Goal: Information Seeking & Learning: Learn about a topic

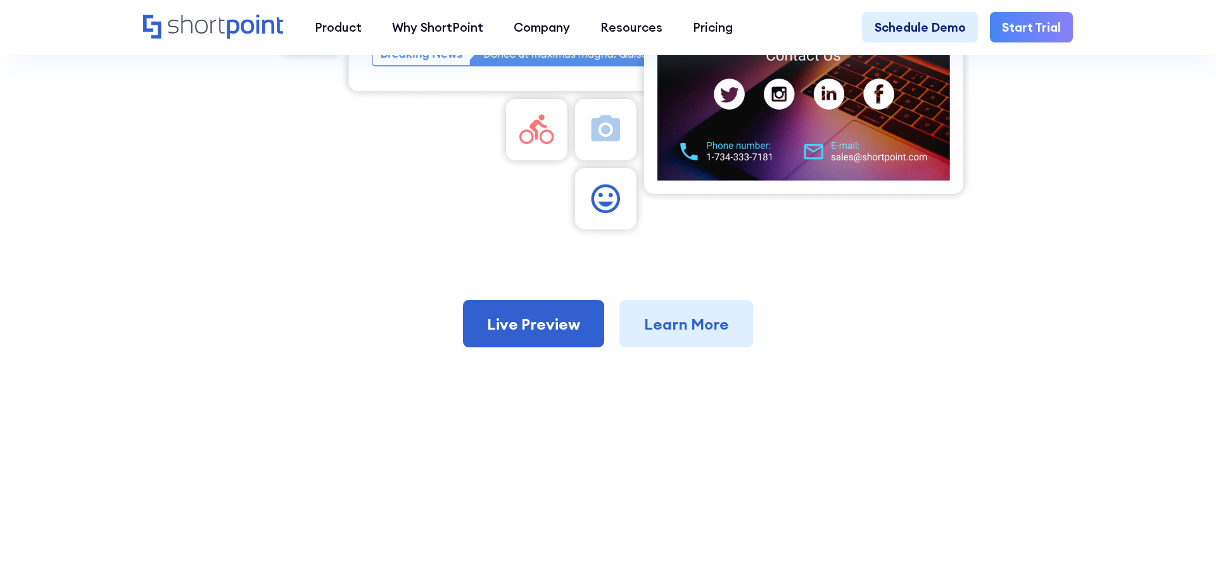
scroll to position [863, 0]
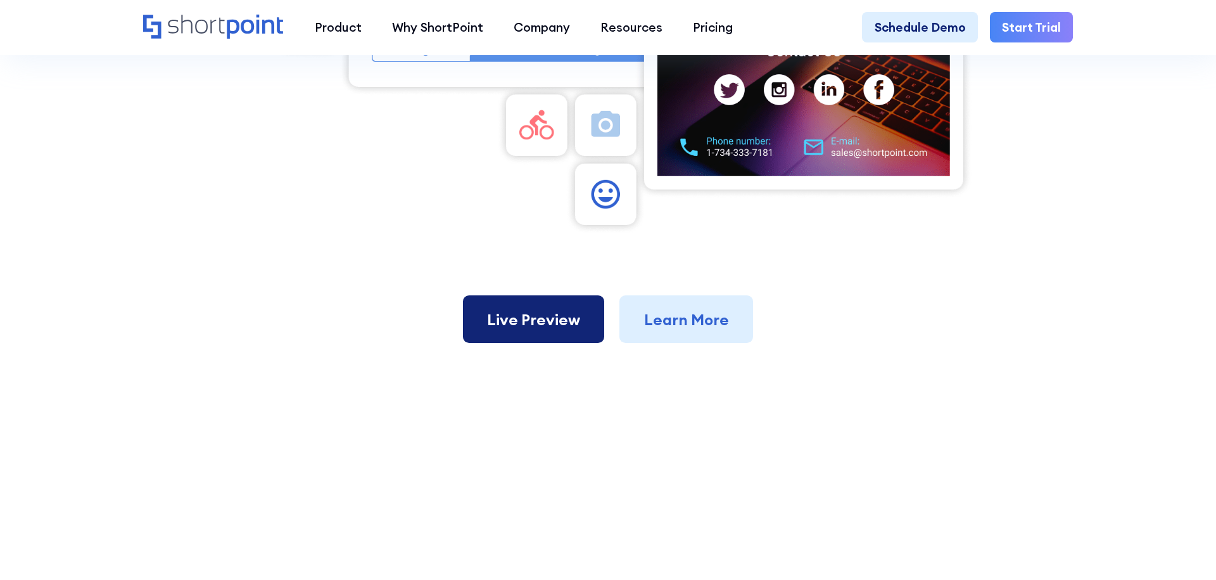
click at [542, 321] on link "Live Preview" at bounding box center [534, 318] width 142 height 47
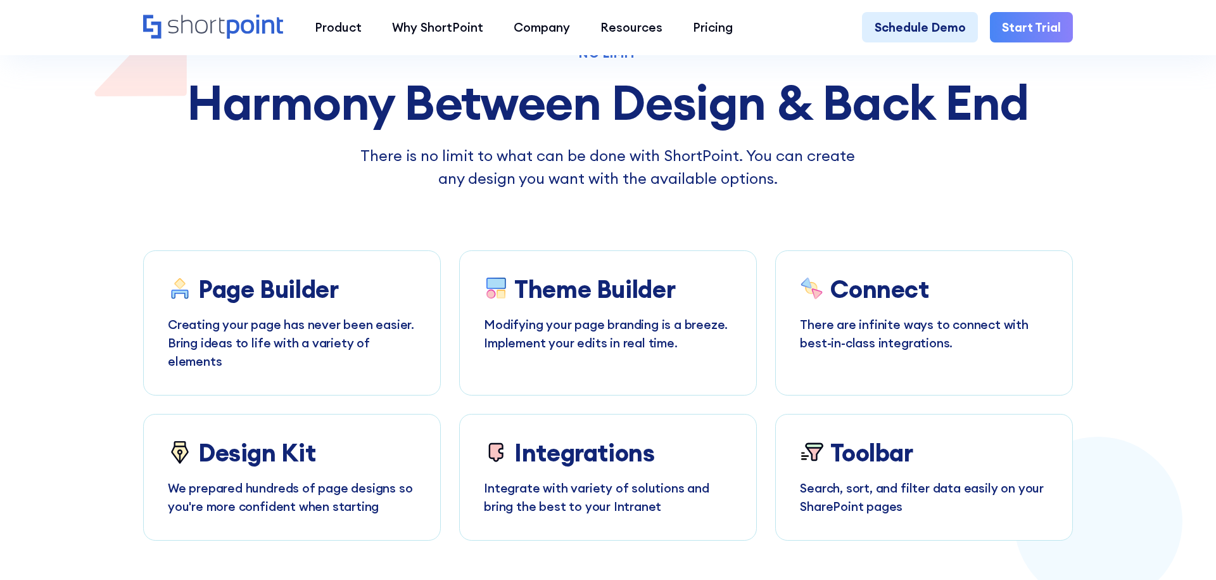
scroll to position [2920, 0]
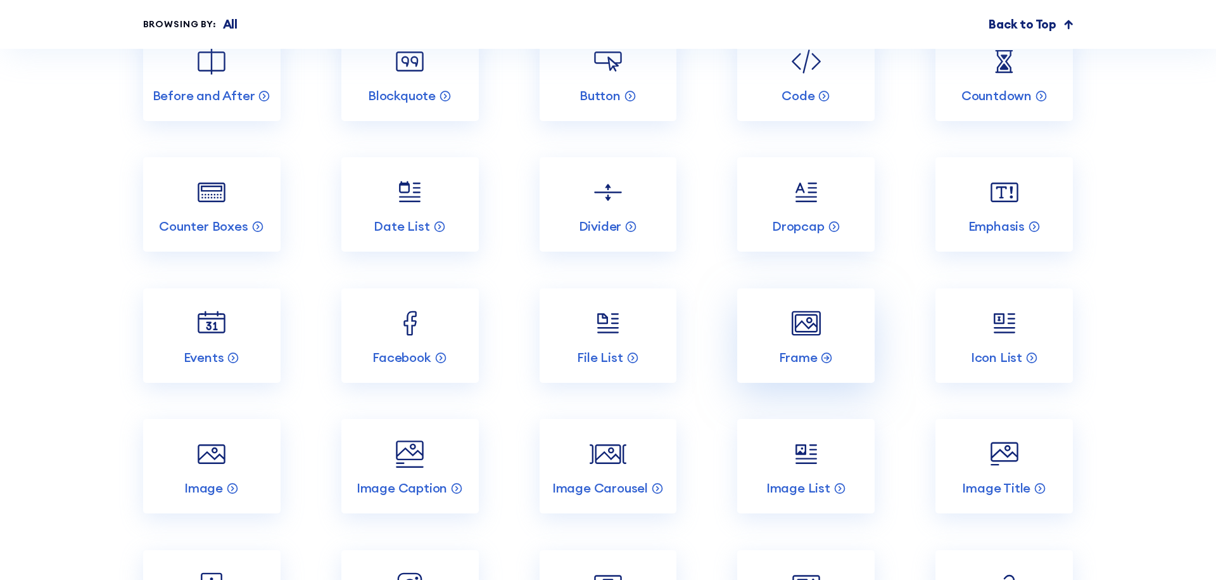
scroll to position [4456, 0]
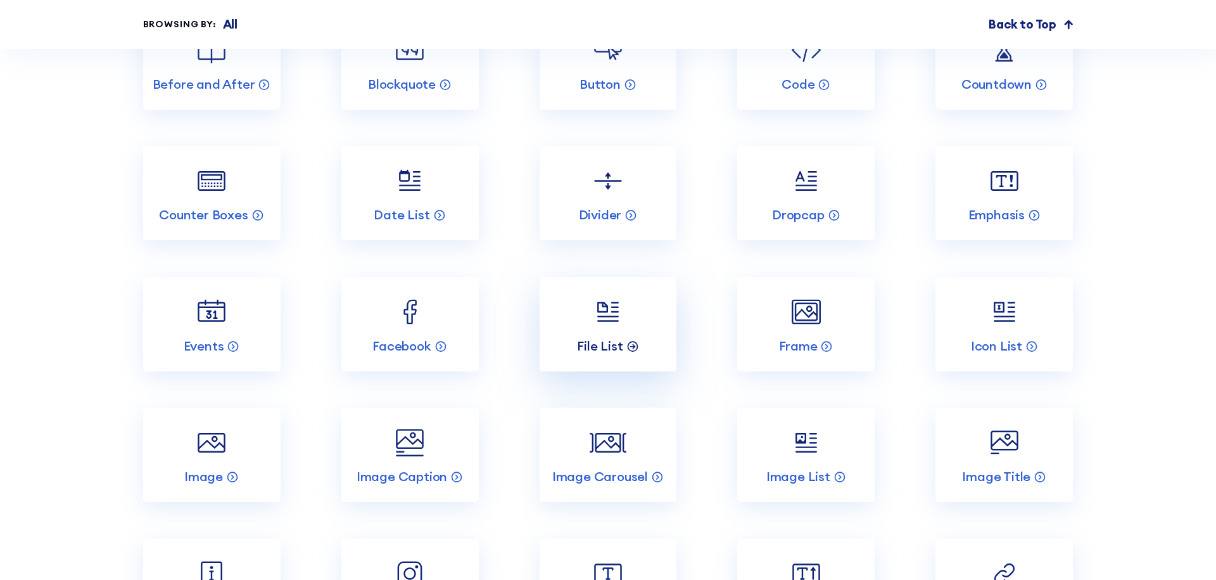
click at [609, 338] on p "File List" at bounding box center [600, 346] width 46 height 16
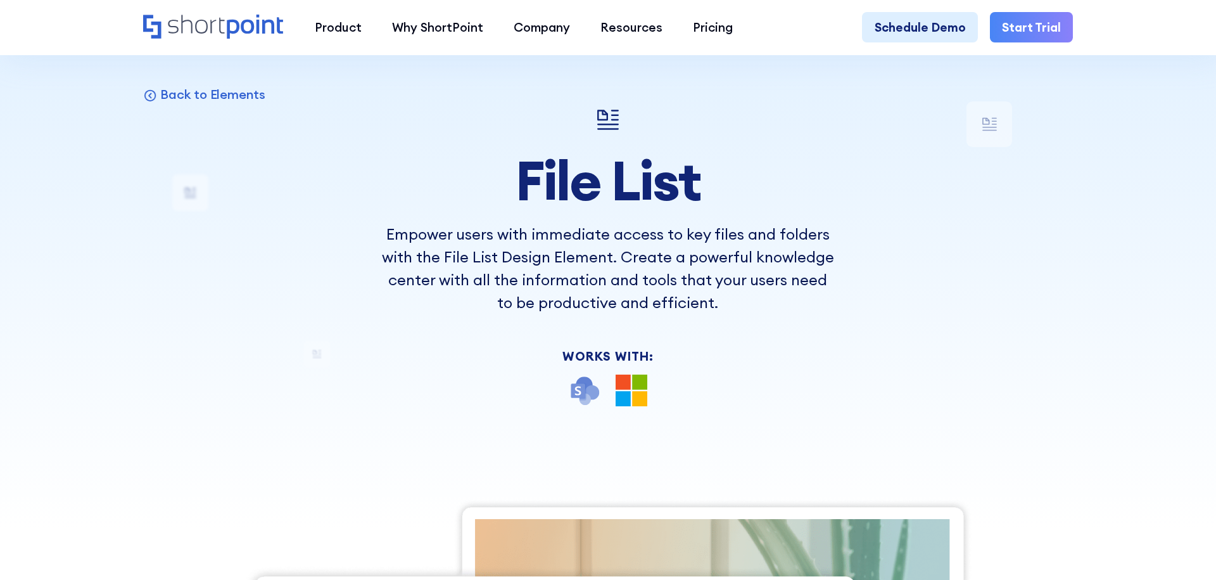
scroll to position [50, 0]
click at [229, 100] on p "Back to Elements" at bounding box center [212, 95] width 105 height 16
